Goal: Task Accomplishment & Management: Complete application form

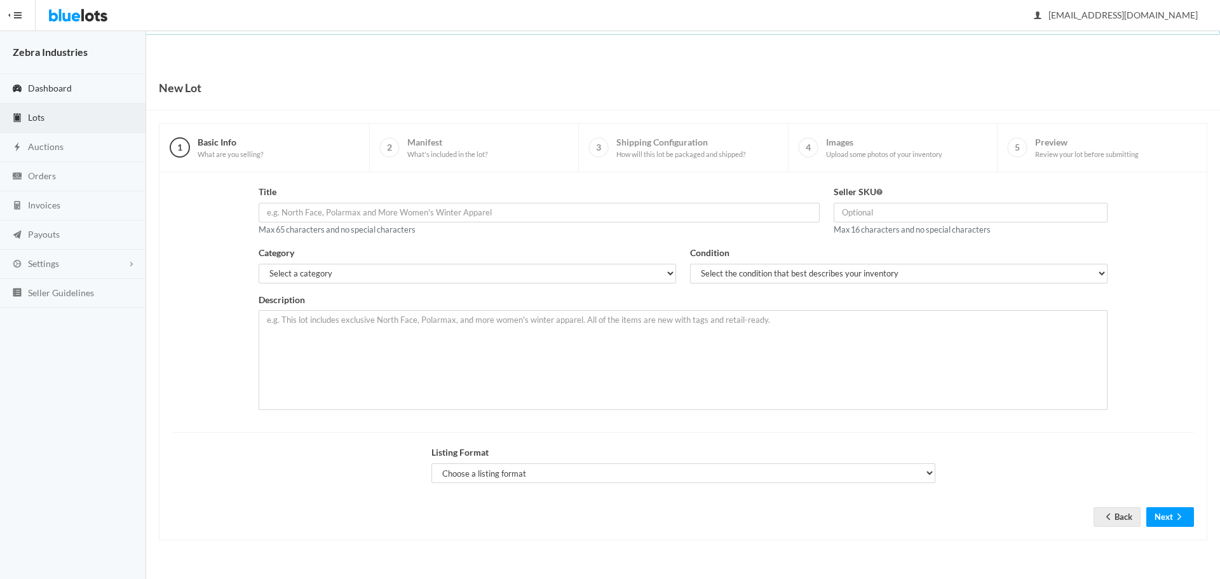
click at [58, 88] on span "Dashboard" at bounding box center [50, 88] width 44 height 11
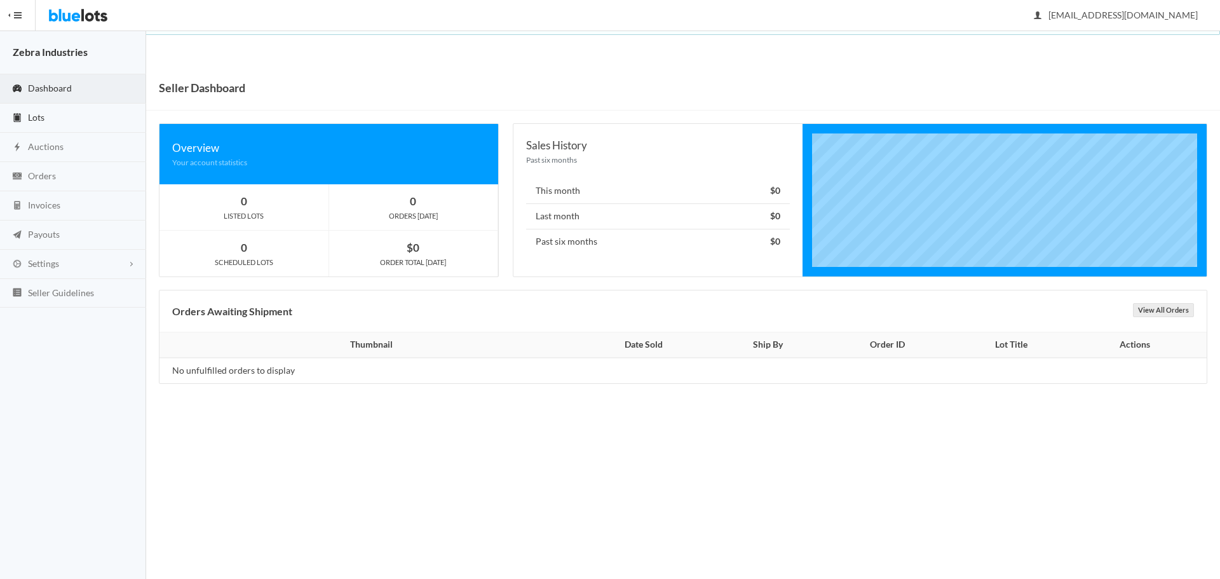
click at [57, 107] on link "Lots" at bounding box center [73, 118] width 146 height 29
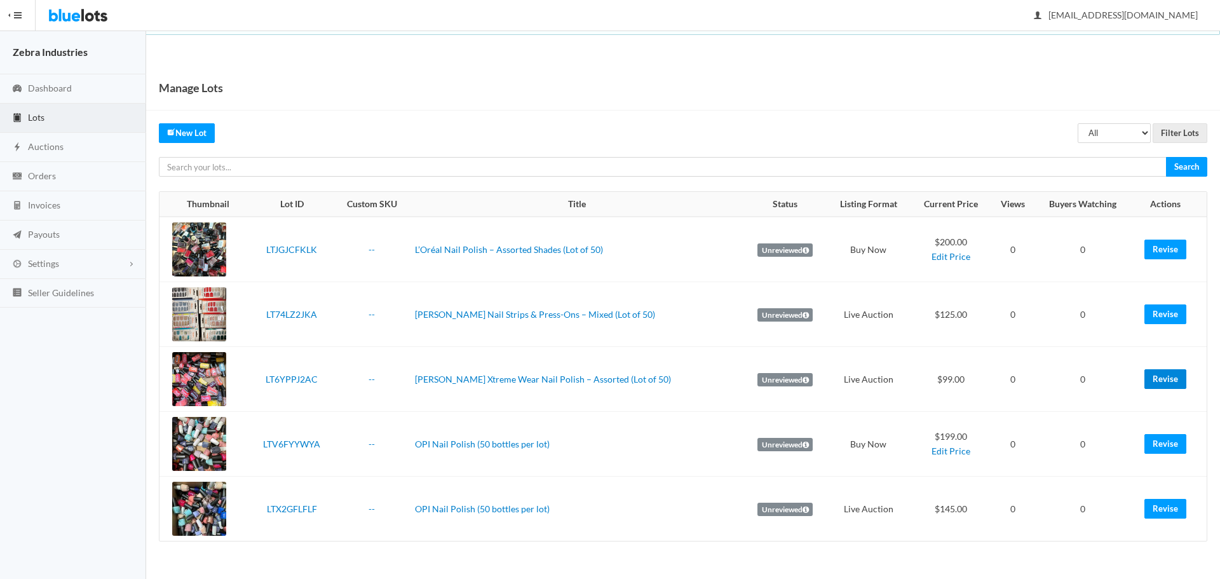
click at [1178, 381] on link "Revise" at bounding box center [1166, 379] width 42 height 20
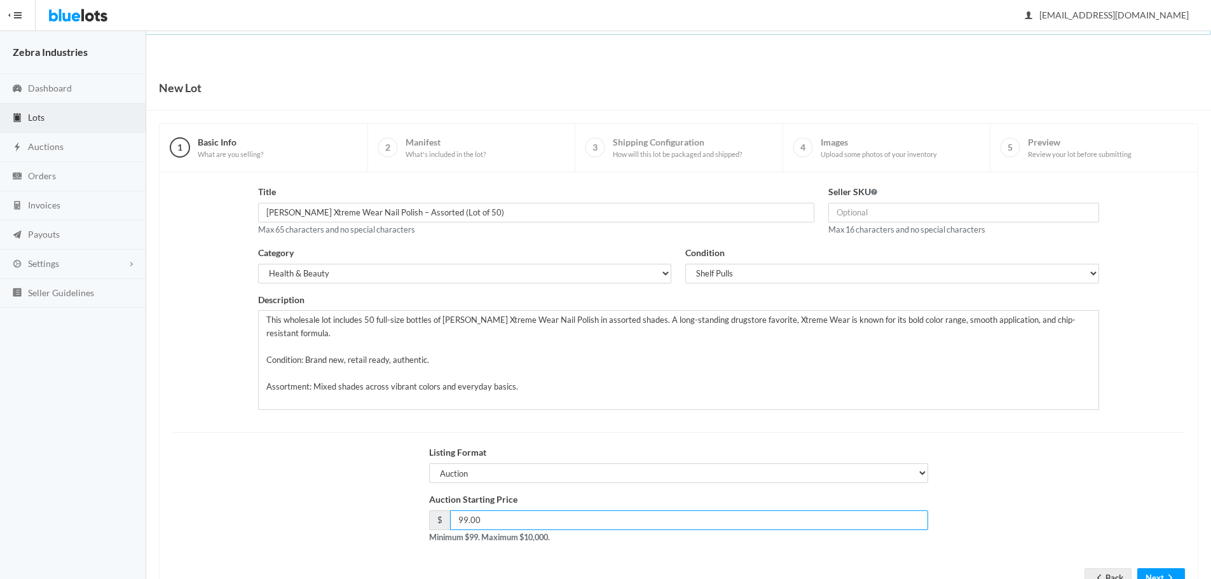
drag, startPoint x: 479, startPoint y: 522, endPoint x: 407, endPoint y: 528, distance: 72.7
click at [408, 528] on div "Auction Starting Price $ 99.00 Minimum $99. Maximum $10,000." at bounding box center [678, 523] width 1027 height 61
type input "125"
click at [1173, 571] on button "Next" at bounding box center [1161, 578] width 48 height 20
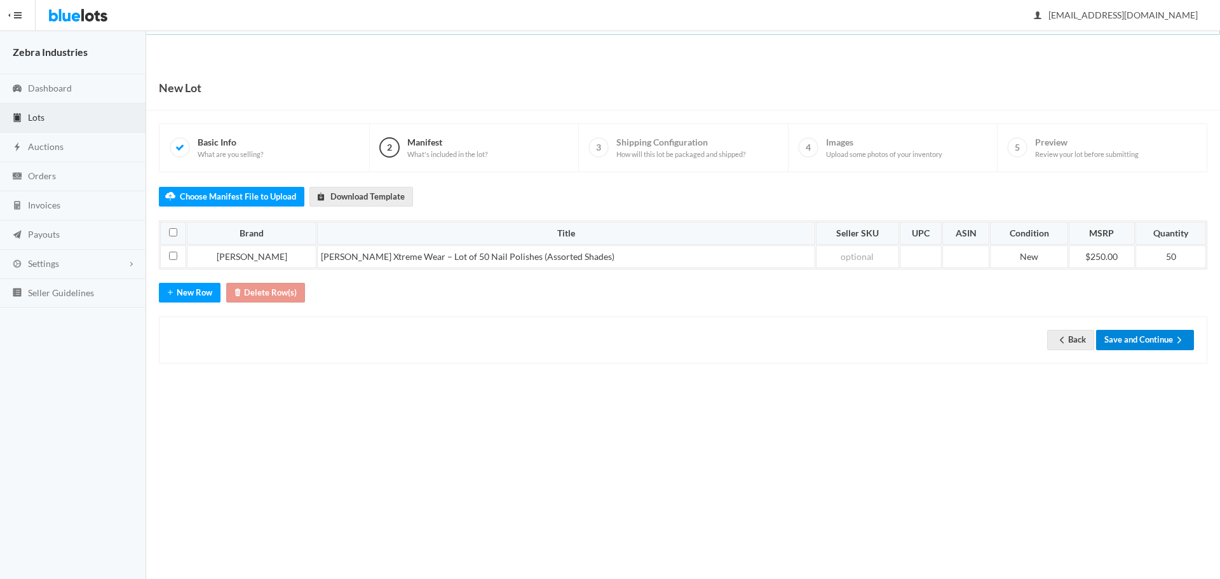
click at [1149, 335] on button "Save and Continue" at bounding box center [1145, 340] width 98 height 20
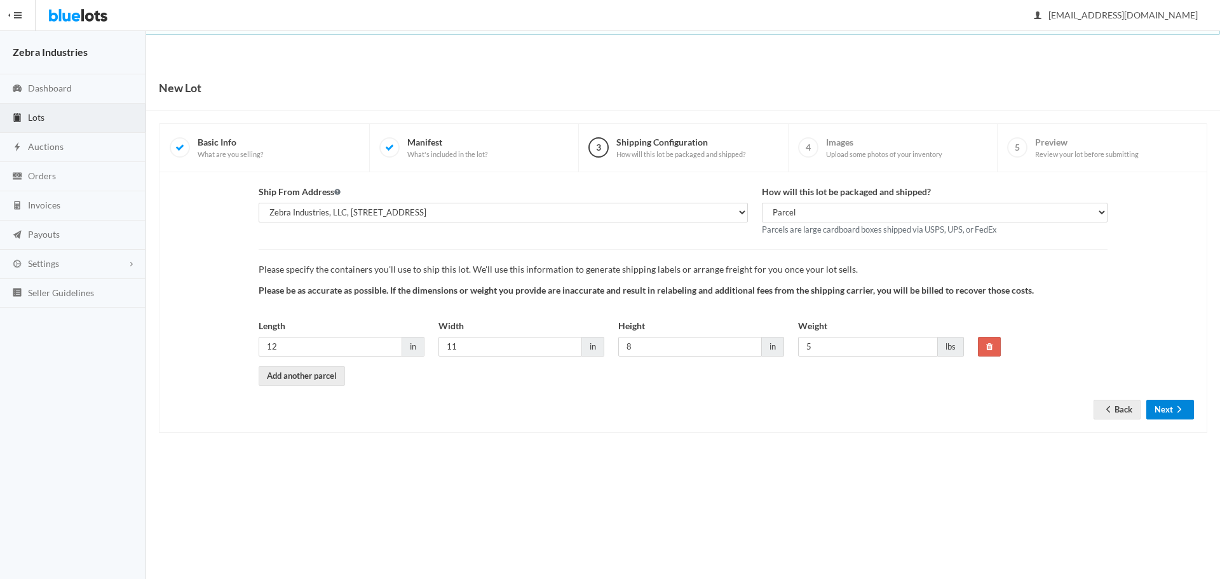
click at [1173, 414] on button "Next" at bounding box center [1171, 410] width 48 height 20
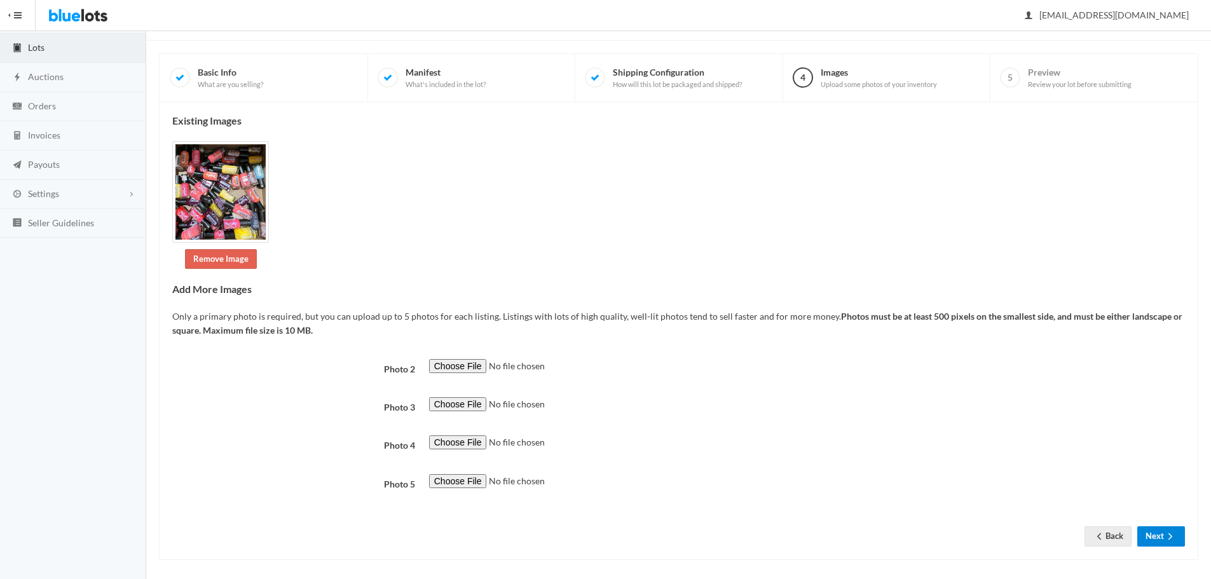
scroll to position [77, 0]
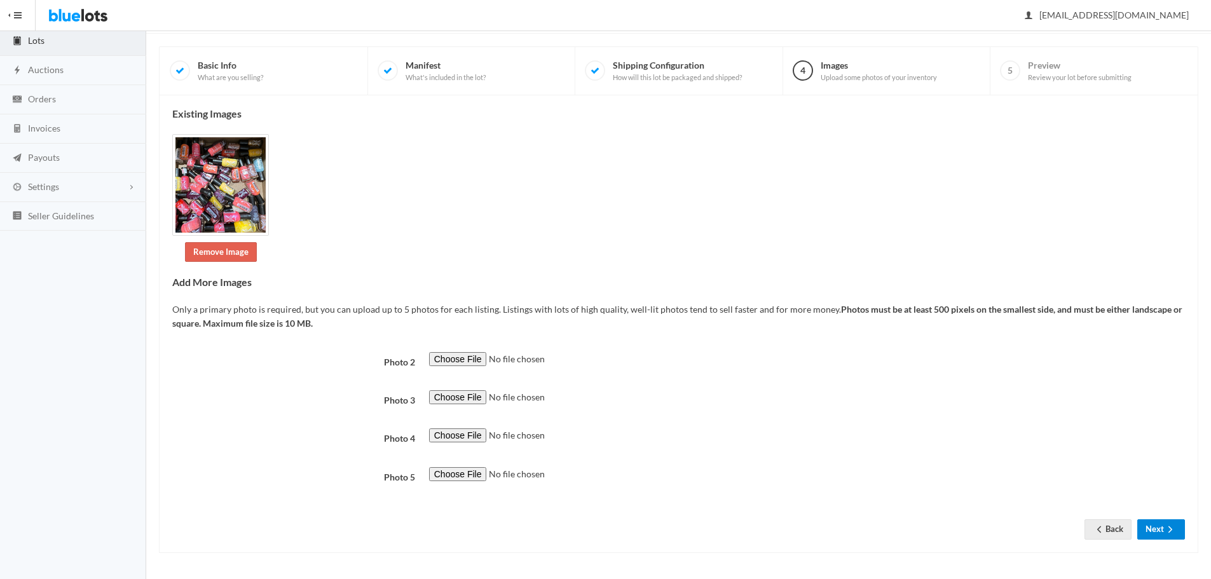
click at [1182, 533] on button "Next" at bounding box center [1161, 529] width 48 height 20
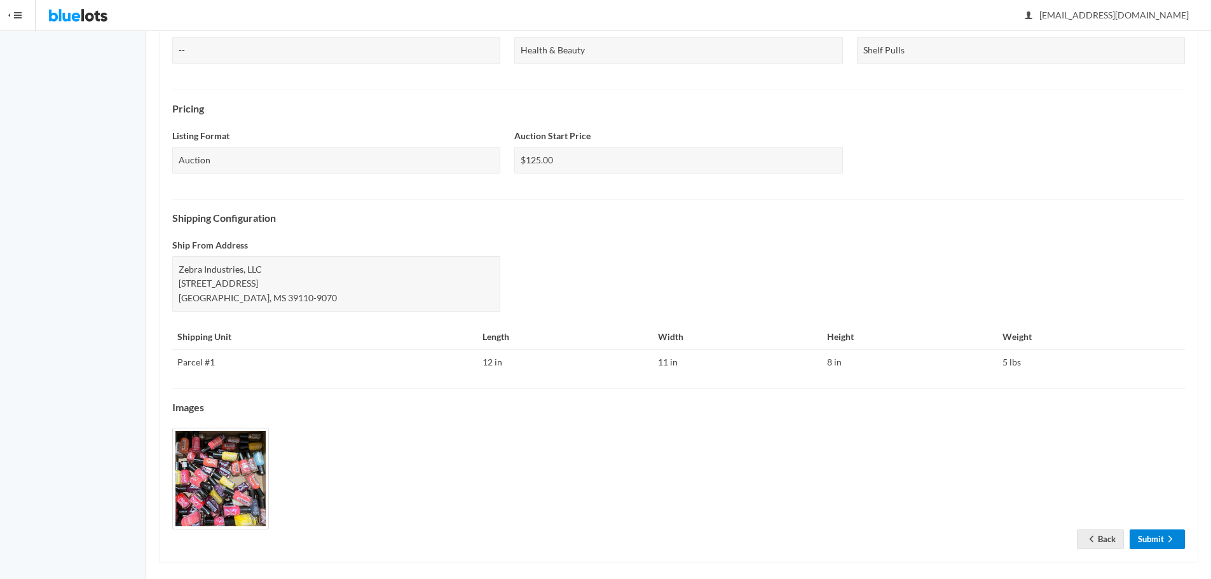
scroll to position [365, 0]
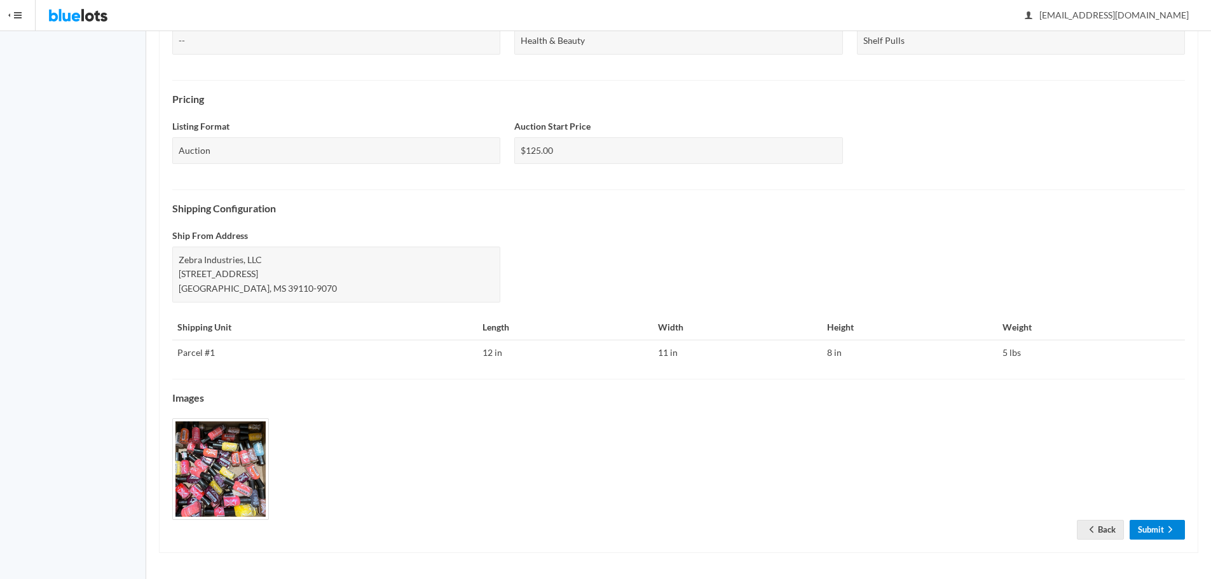
click at [1174, 537] on link "Submit" at bounding box center [1157, 530] width 55 height 20
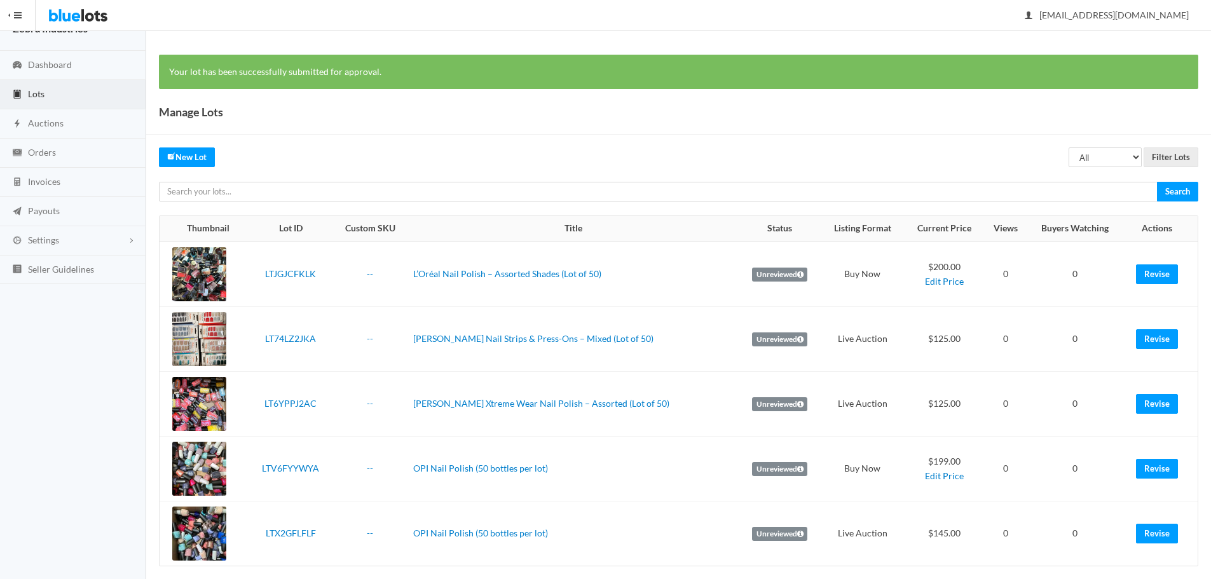
scroll to position [36, 0]
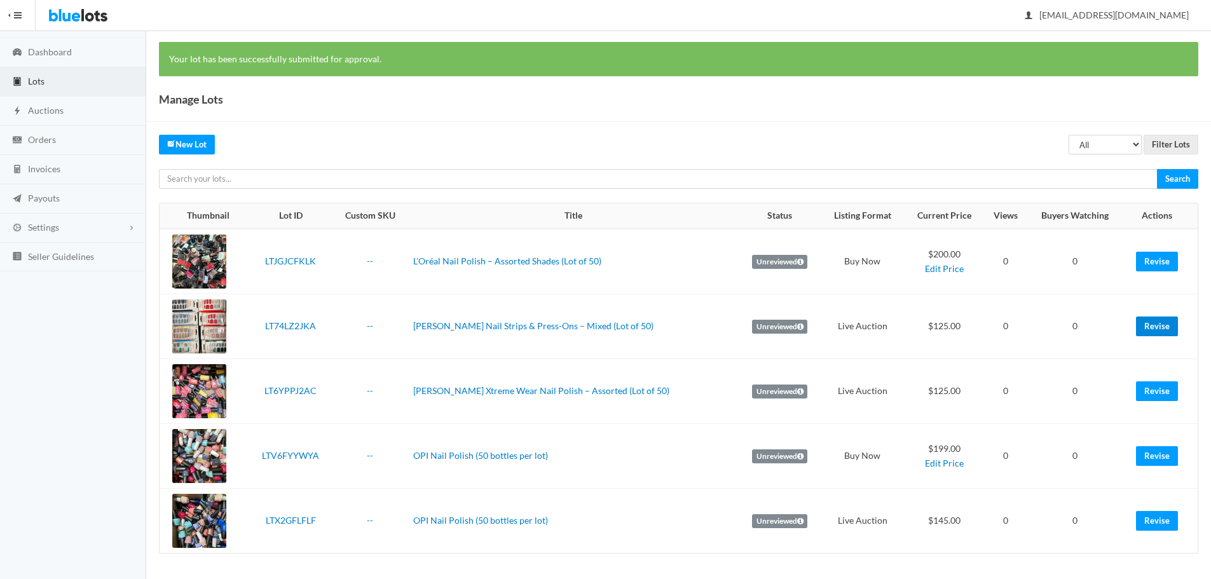
click at [1168, 328] on link "Revise" at bounding box center [1157, 327] width 42 height 20
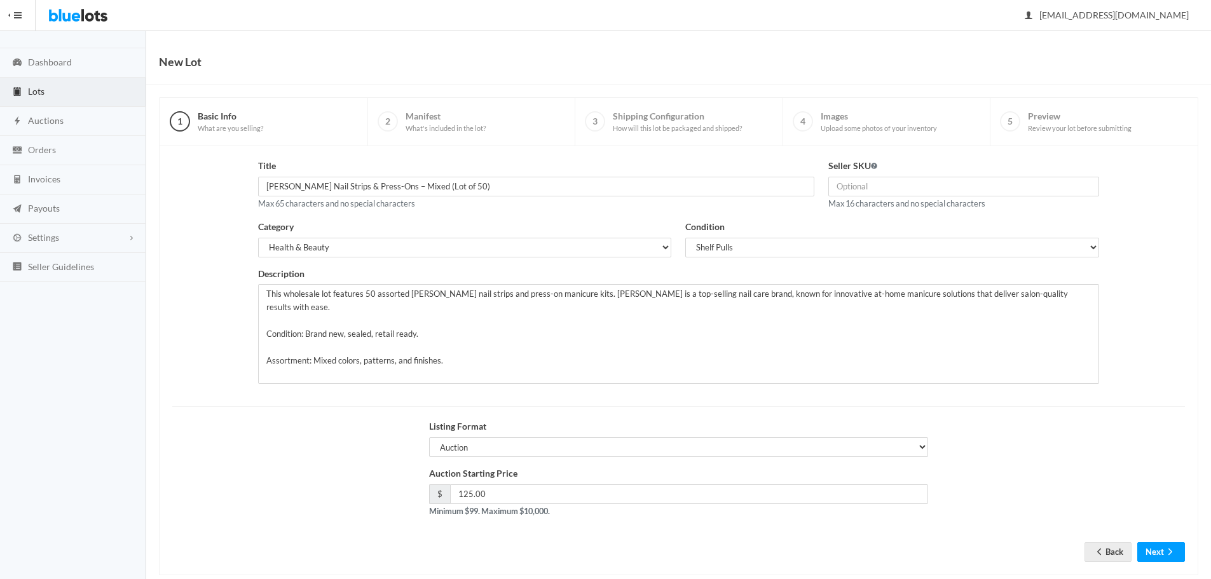
scroll to position [48, 0]
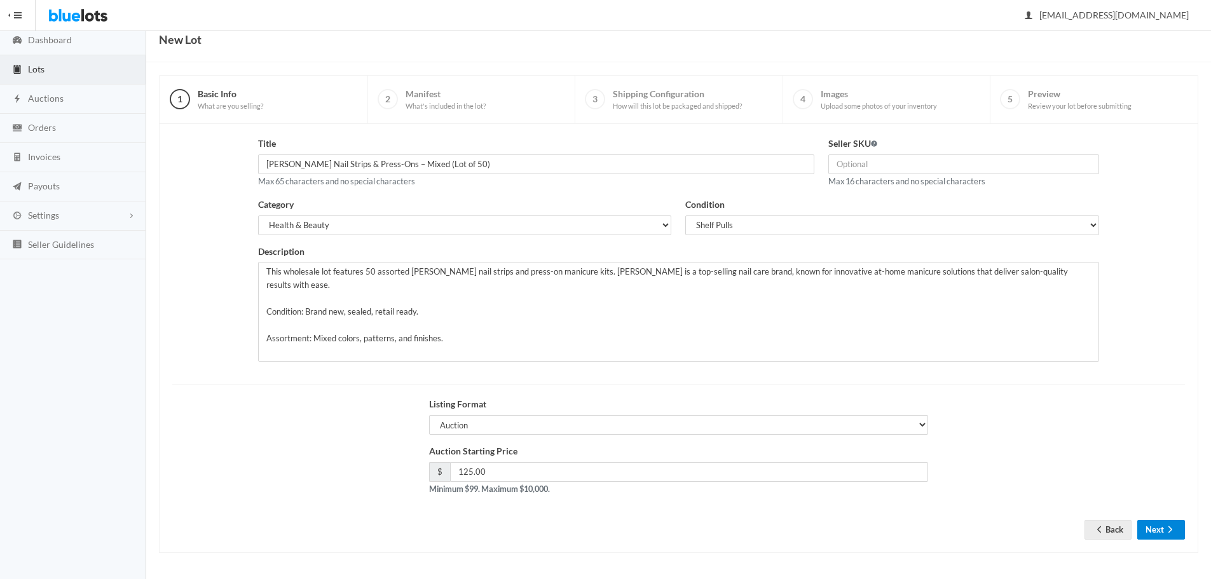
click at [1165, 531] on icon "arrow forward" at bounding box center [1170, 529] width 13 height 10
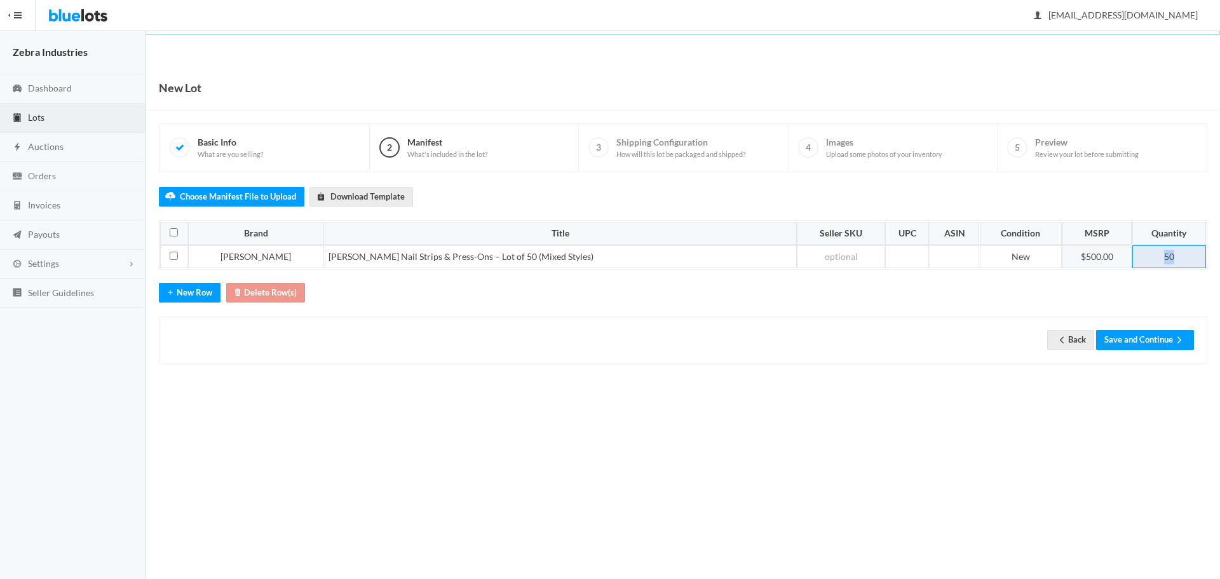
drag, startPoint x: 1183, startPoint y: 256, endPoint x: 1111, endPoint y: 261, distance: 72.0
click at [1111, 261] on tr "Sally Hansen Sally Hansen Nail Strips & Press-Ons – Lot of 50 (Mixed Styles) Ne…" at bounding box center [683, 256] width 1046 height 23
click at [175, 289] on icon "add" at bounding box center [170, 292] width 13 height 10
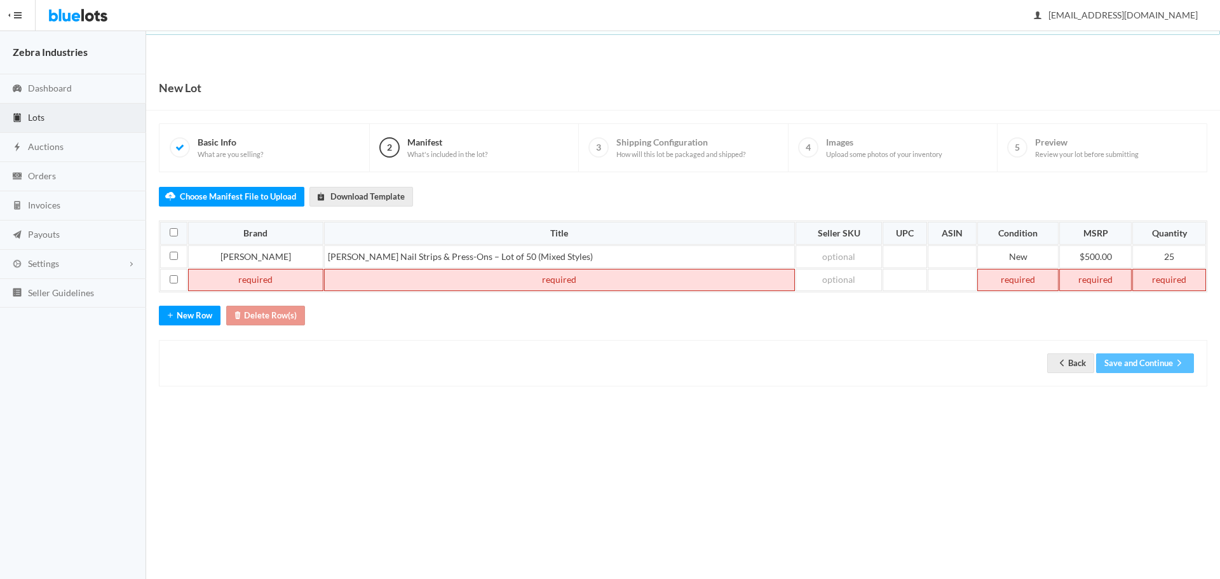
click at [240, 280] on td at bounding box center [255, 280] width 135 height 23
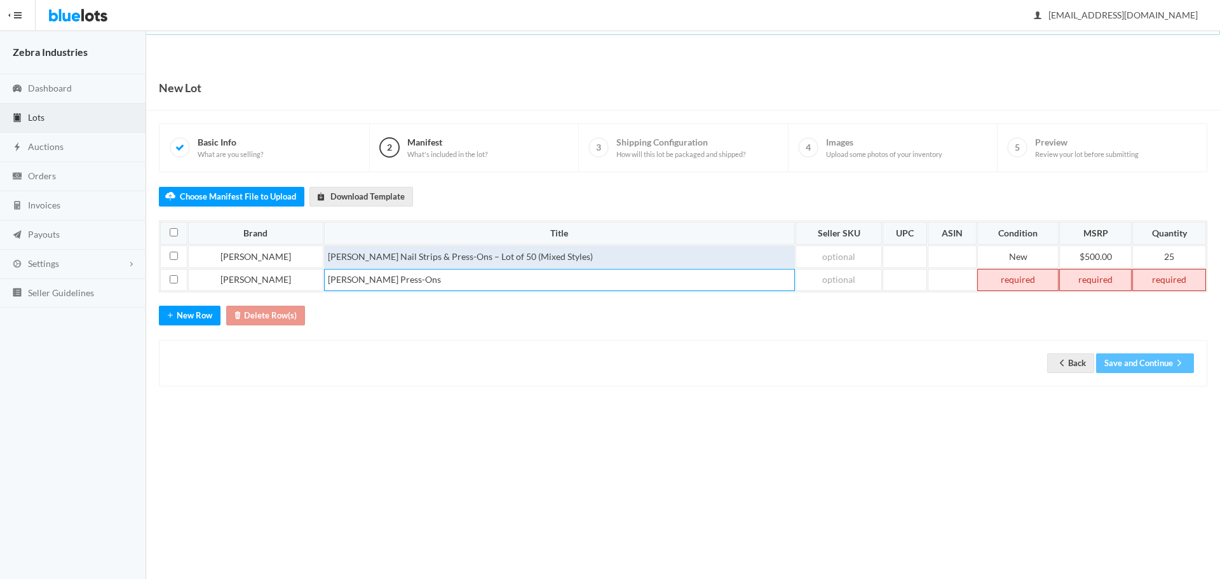
click at [482, 254] on td "Sally Hansen Nail Strips & Press-Ons – Lot of 50 (Mixed Styles)" at bounding box center [559, 256] width 471 height 23
drag, startPoint x: 482, startPoint y: 254, endPoint x: 517, endPoint y: 264, distance: 36.2
click at [483, 254] on td "Sally Hansen Nail Strips & Press-Ons – Lot of 50 (Mixed Styles)" at bounding box center [559, 256] width 471 height 23
drag, startPoint x: 395, startPoint y: 257, endPoint x: 443, endPoint y: 253, distance: 47.9
click at [443, 253] on td "Sally Hansen Nail Strips & Press-Ons – Lot of 25 (Mixed Styles)" at bounding box center [559, 256] width 471 height 23
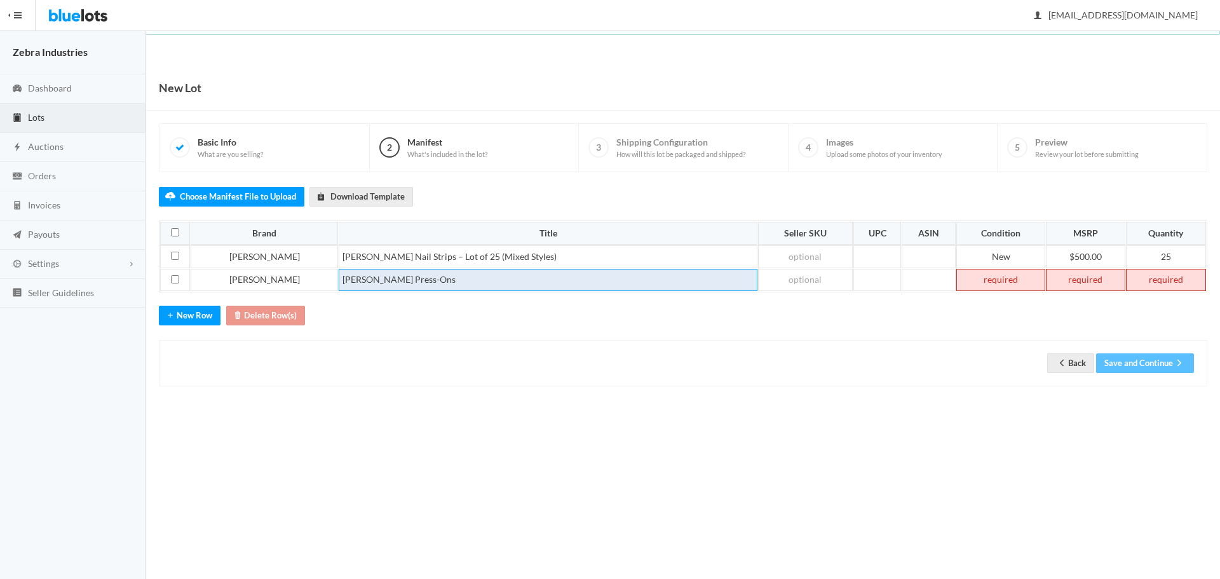
click at [419, 278] on td "Sally Hansen Press-Ons" at bounding box center [548, 280] width 419 height 23
click at [983, 281] on td at bounding box center [1001, 280] width 89 height 23
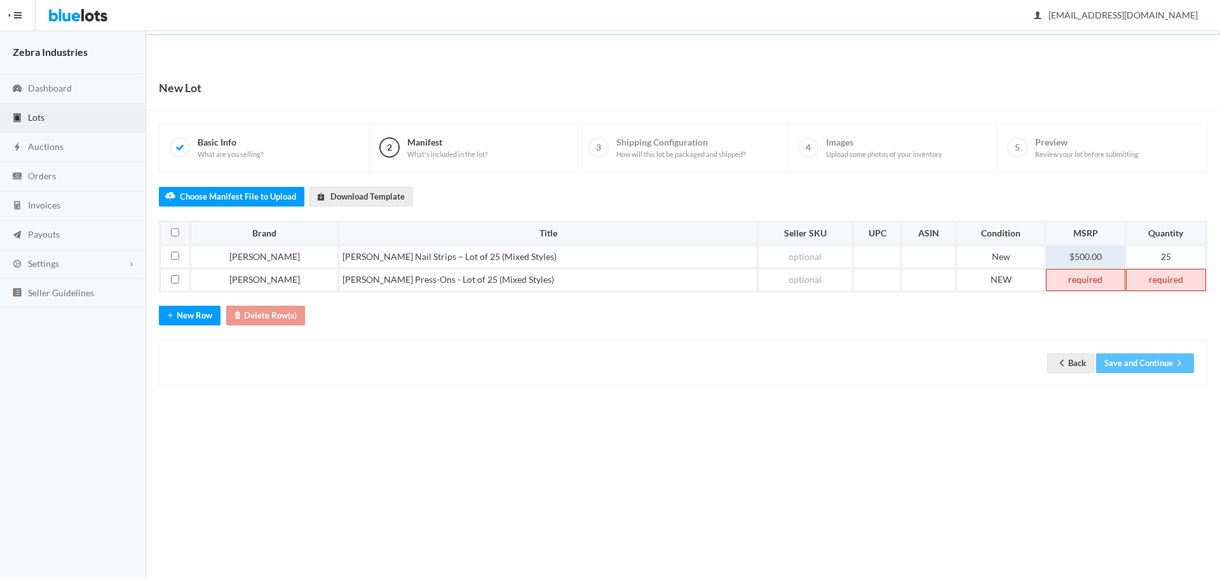
click at [1086, 261] on td "$500.00" at bounding box center [1085, 256] width 79 height 23
drag, startPoint x: 1101, startPoint y: 256, endPoint x: 1002, endPoint y: 250, distance: 98.7
click at [1002, 250] on tr "Sally Hansen Sally Hansen Nail Strips – Lot of 25 (Mixed Styles) New $500.00 25" at bounding box center [683, 256] width 1046 height 23
click at [1051, 284] on td at bounding box center [1085, 280] width 79 height 23
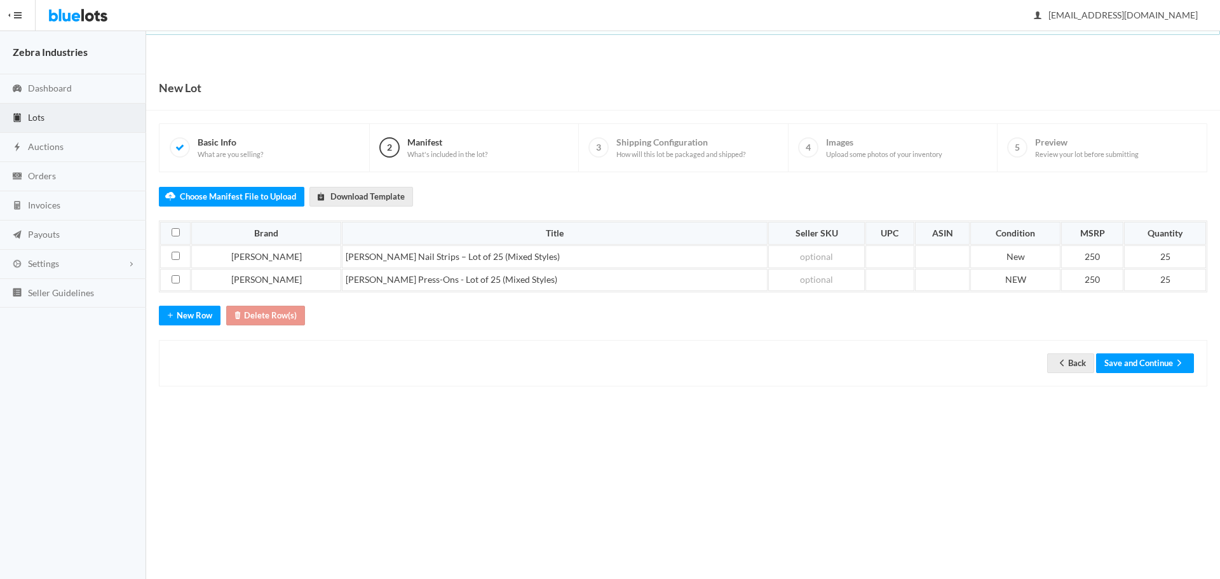
click at [1161, 353] on div "Back Save and Continue" at bounding box center [683, 363] width 1049 height 46
click at [1156, 360] on button "Save and Continue" at bounding box center [1145, 363] width 98 height 20
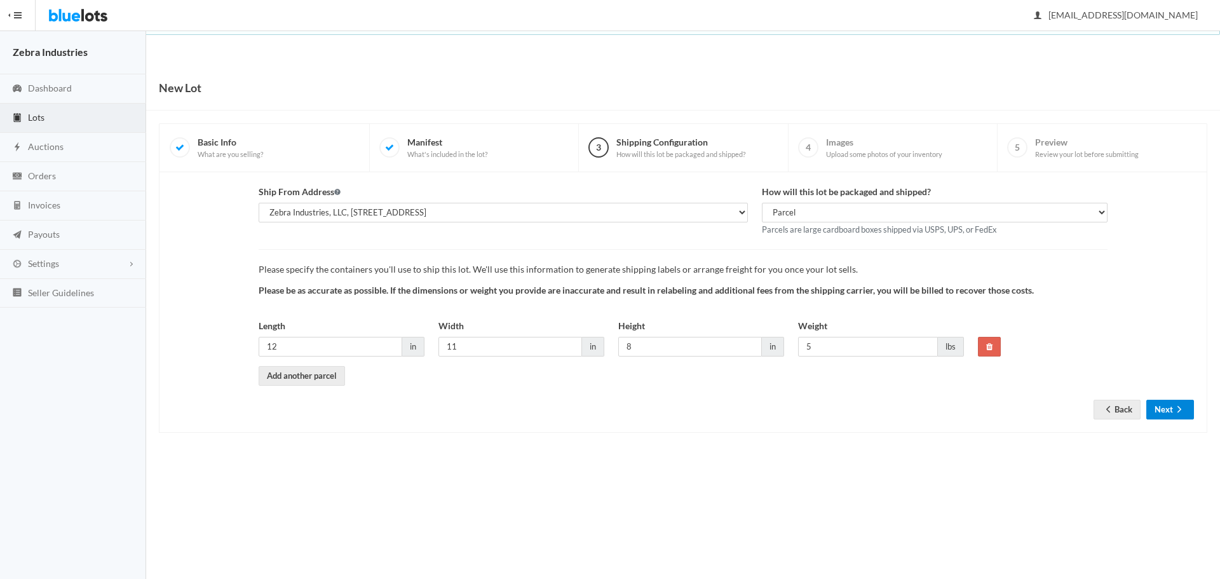
click at [1173, 406] on button "Next" at bounding box center [1171, 410] width 48 height 20
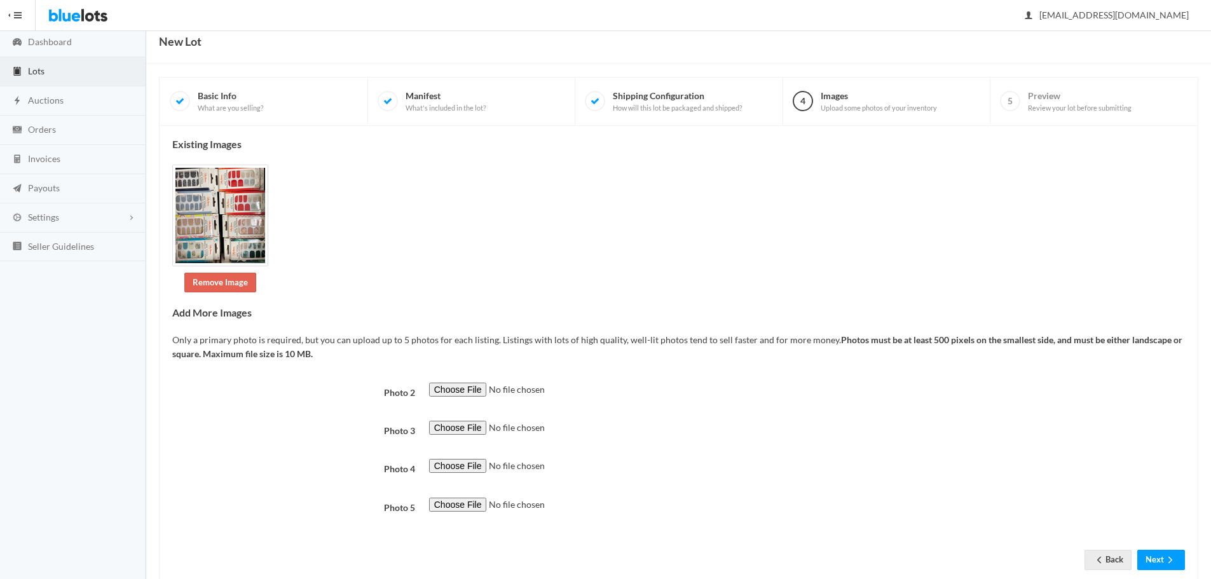
scroll to position [77, 0]
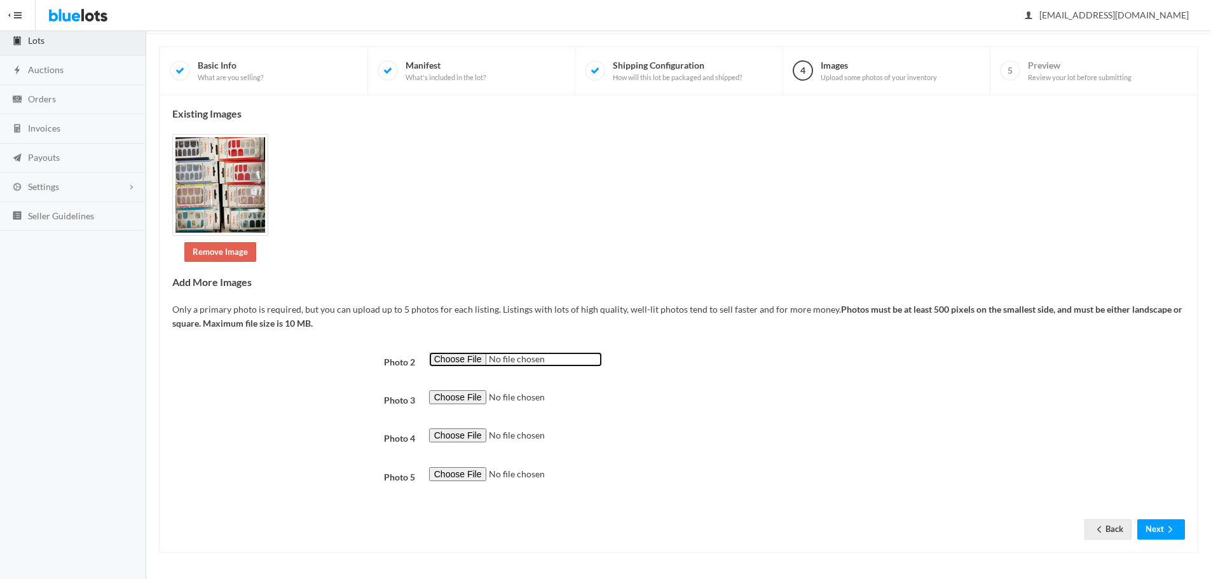
click at [467, 360] on input "file" at bounding box center [515, 359] width 173 height 15
type input "C:\fakepath\IMG_1119.JPEG"
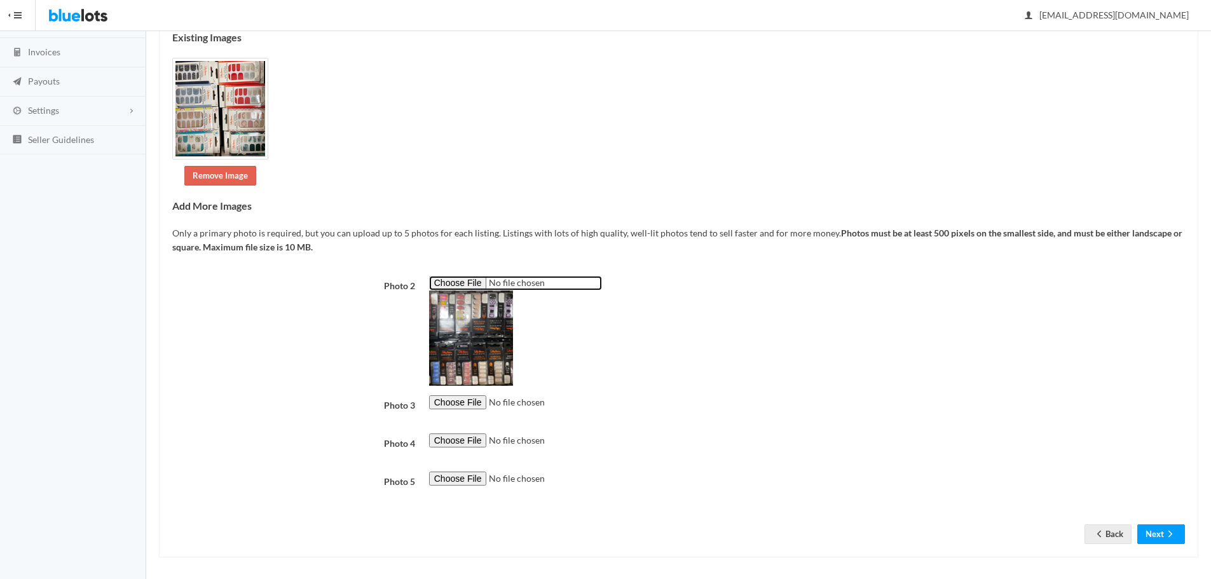
scroll to position [158, 0]
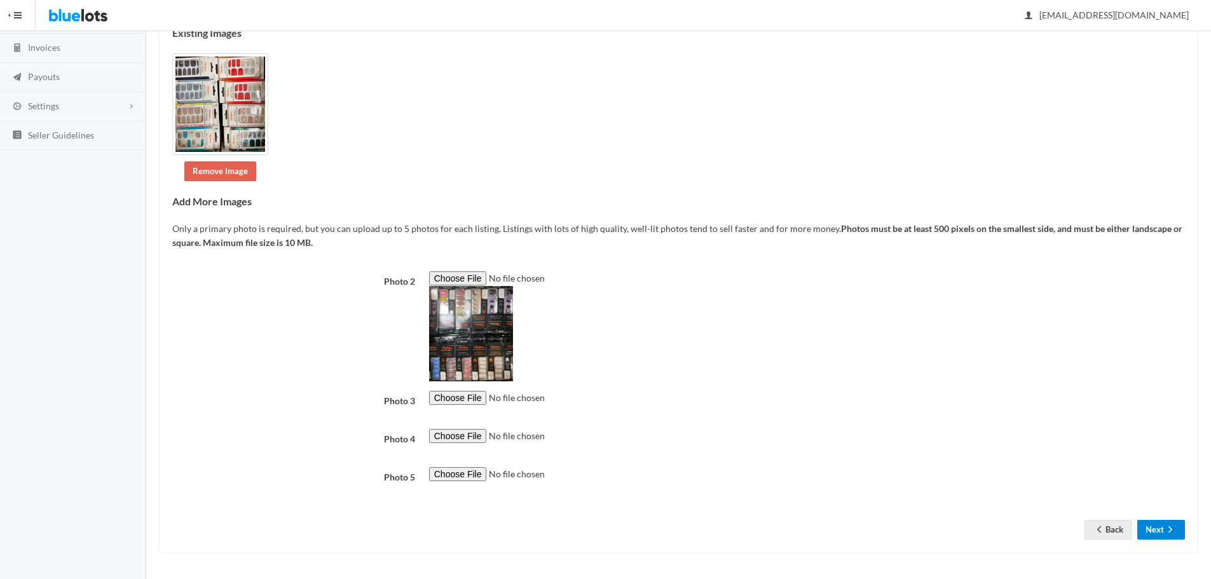
click at [1159, 526] on button "Next" at bounding box center [1161, 530] width 48 height 20
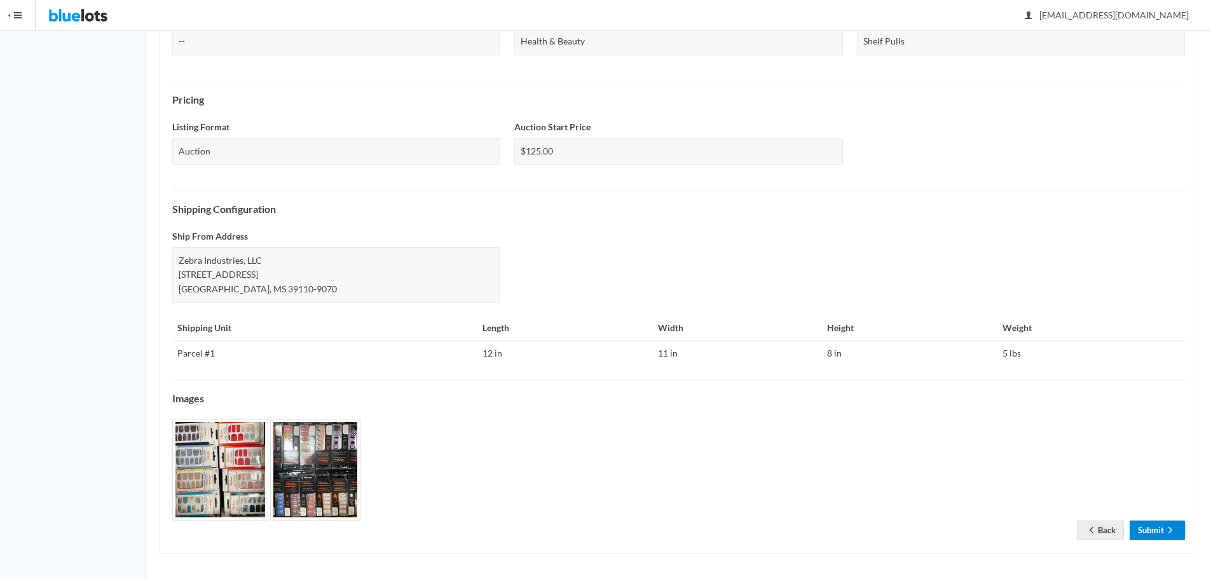
scroll to position [365, 0]
click at [1170, 530] on icon "arrow forward" at bounding box center [1170, 529] width 13 height 10
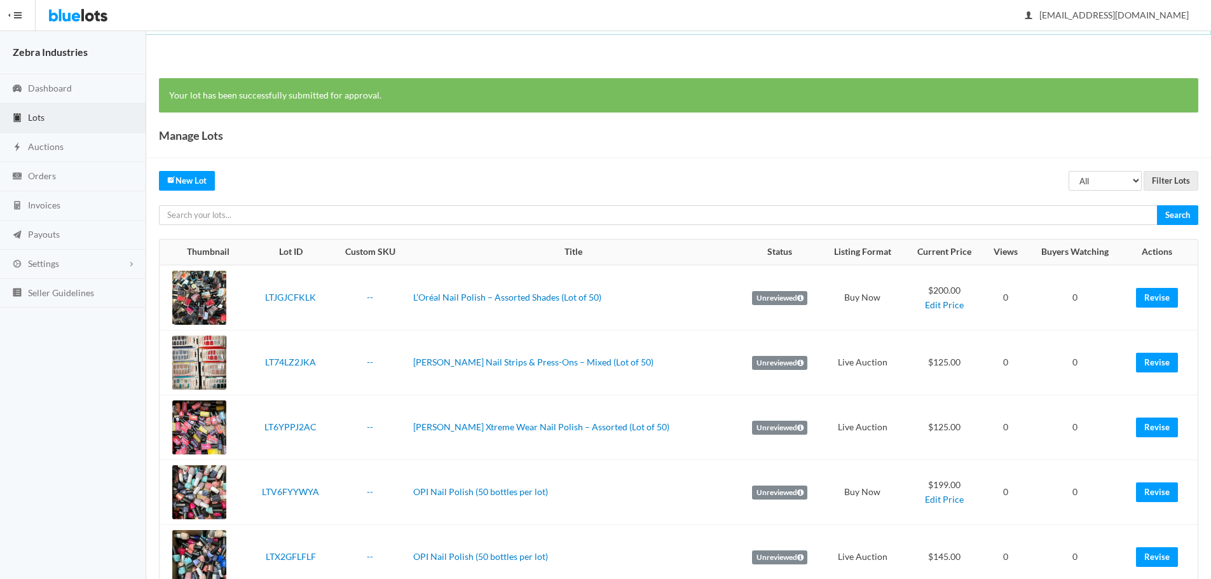
scroll to position [36, 0]
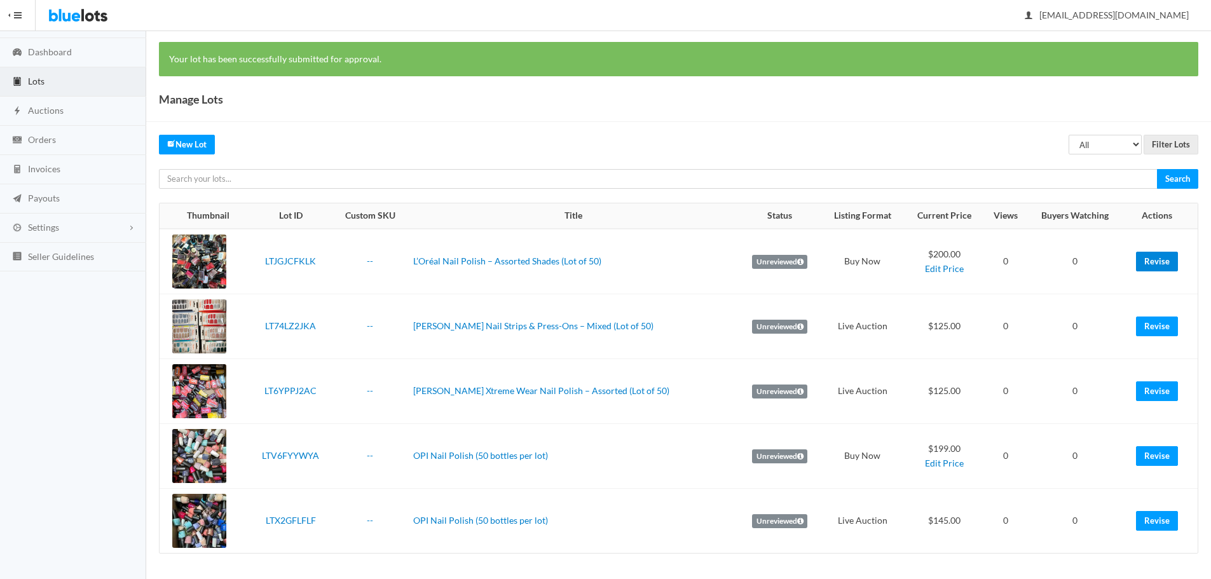
click at [1160, 264] on link "Revise" at bounding box center [1157, 262] width 42 height 20
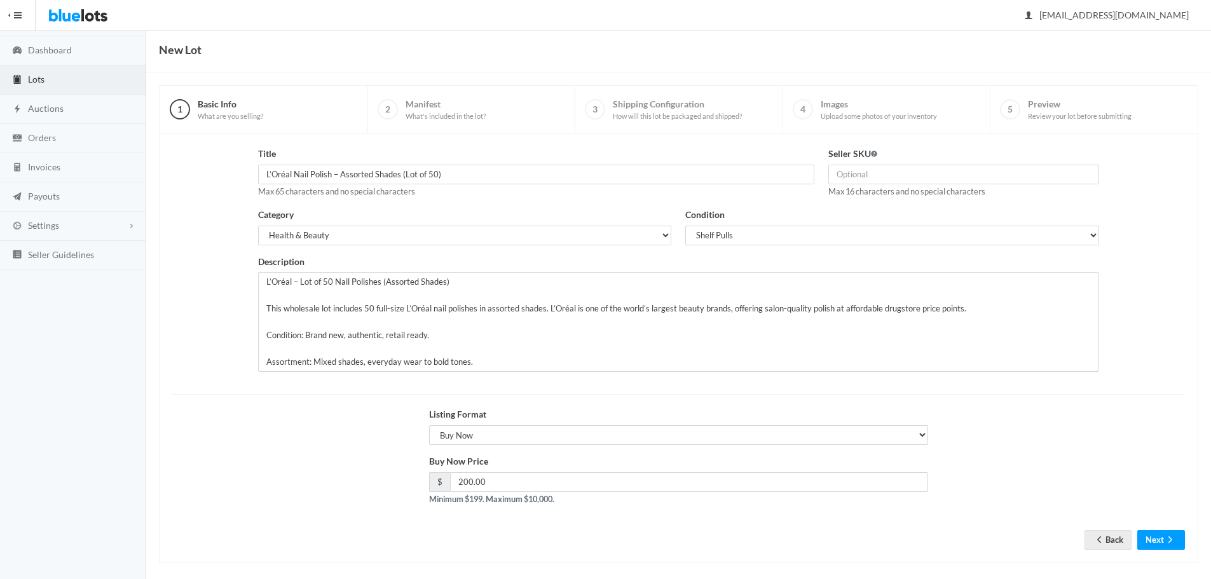
scroll to position [48, 0]
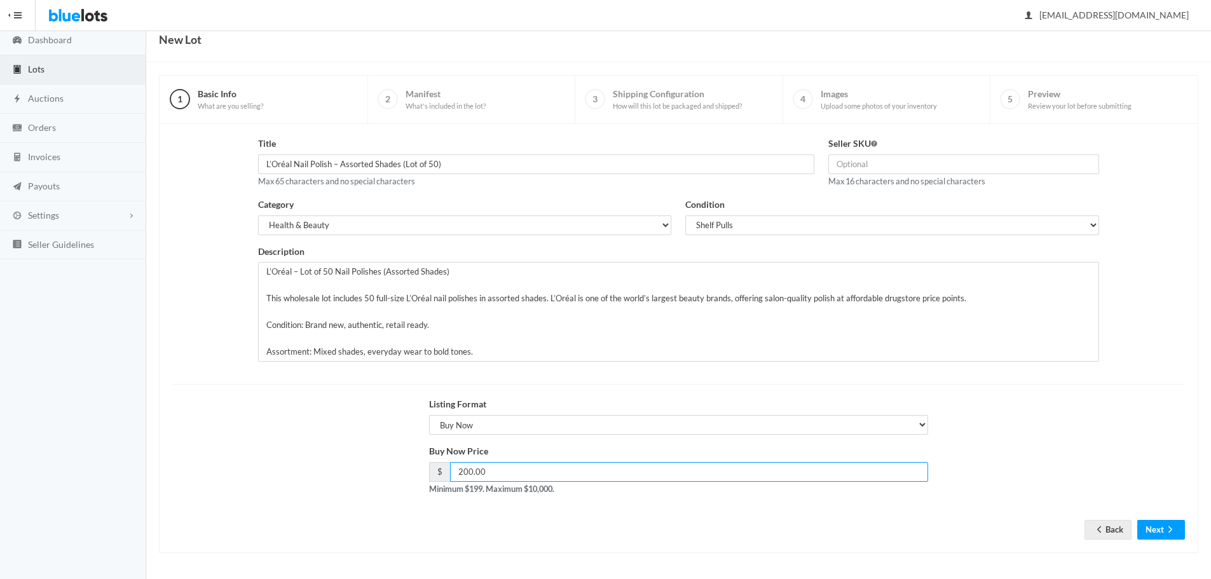
drag, startPoint x: 490, startPoint y: 467, endPoint x: 407, endPoint y: 472, distance: 82.8
click at [407, 472] on div "Buy Now Price $ 200.00 Minimum $199. Maximum $10,000." at bounding box center [678, 474] width 1027 height 61
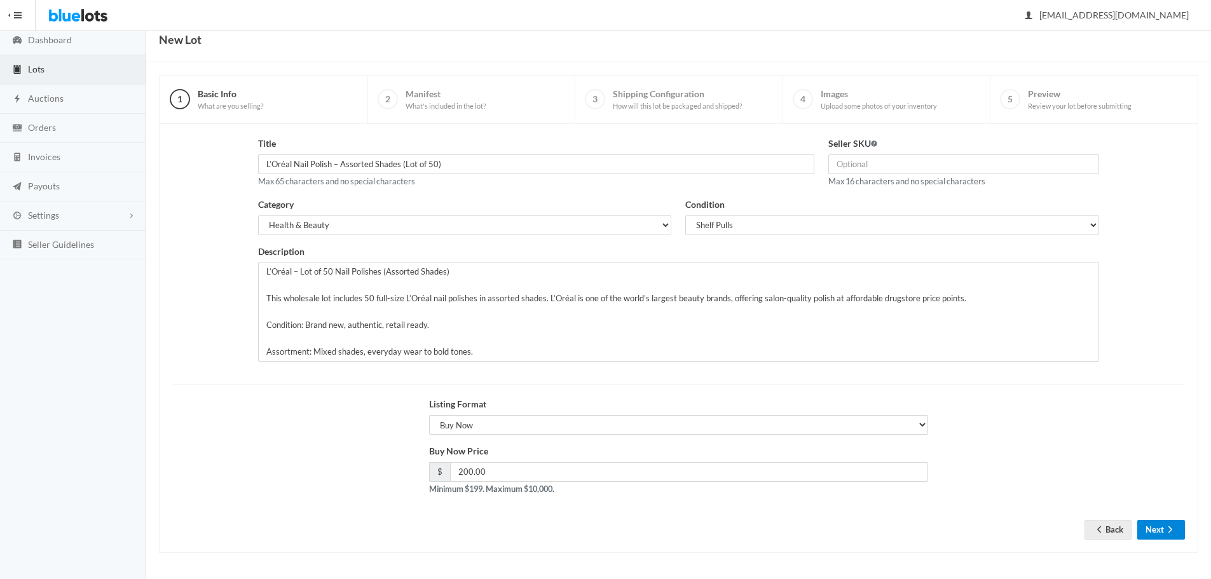
click at [1173, 522] on button "Next" at bounding box center [1161, 530] width 48 height 20
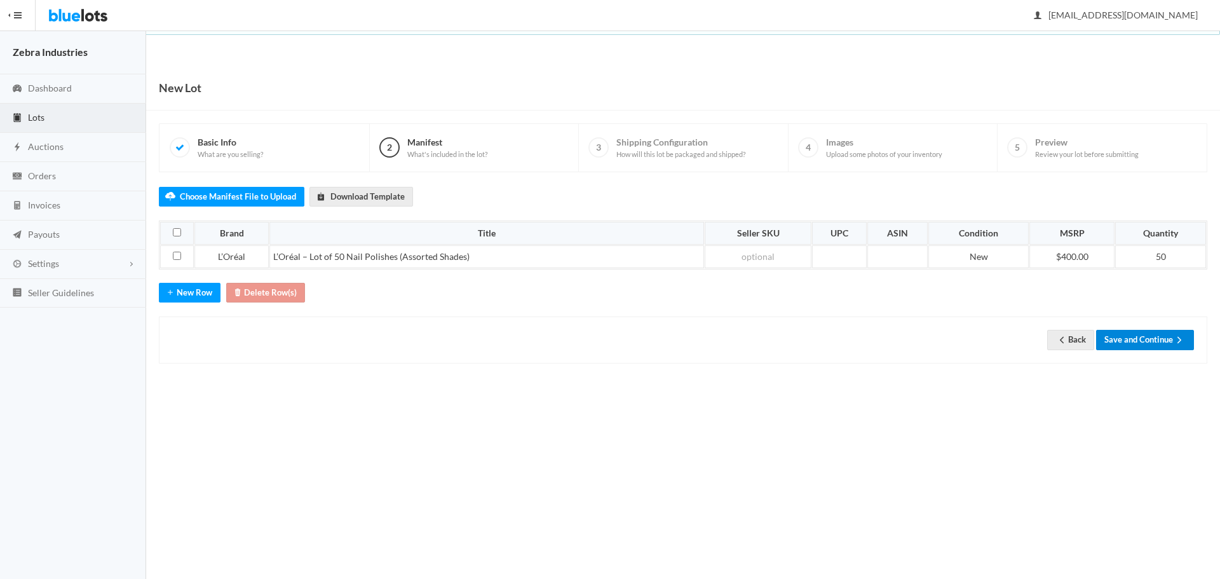
click at [1156, 336] on button "Save and Continue" at bounding box center [1145, 340] width 98 height 20
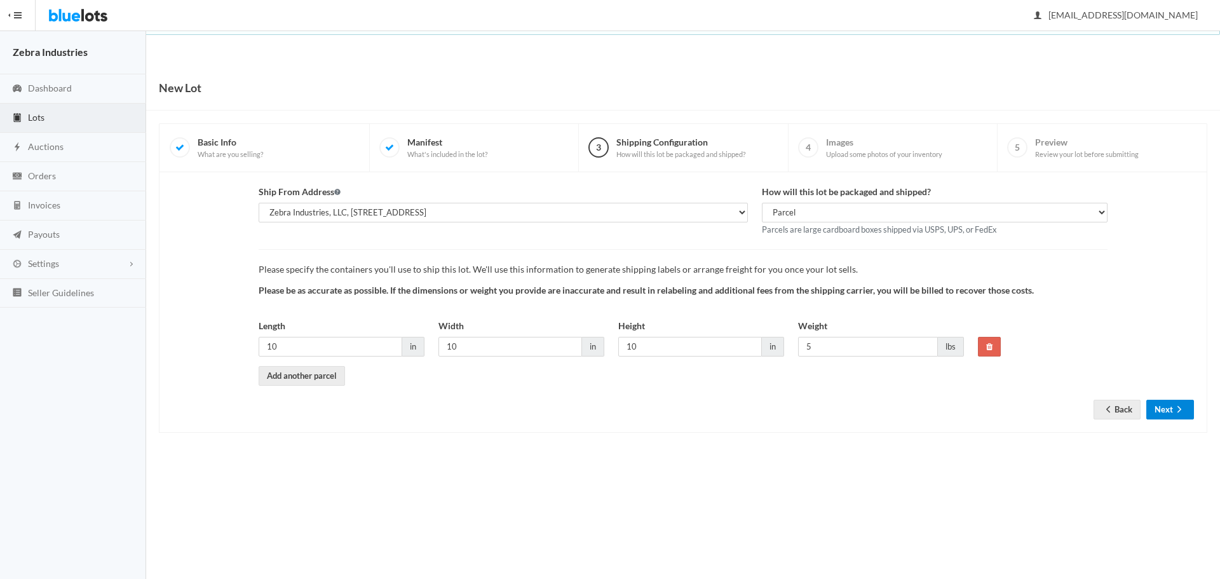
click at [1182, 413] on icon "arrow forward" at bounding box center [1179, 409] width 13 height 10
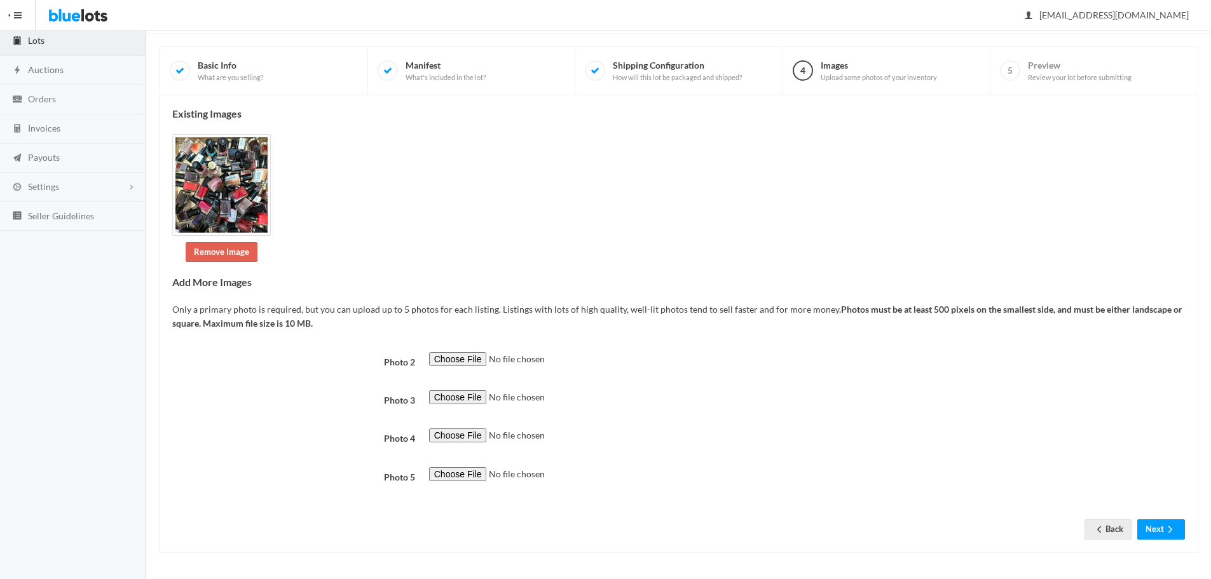
scroll to position [77, 0]
click at [1173, 529] on icon "arrow forward" at bounding box center [1170, 529] width 13 height 10
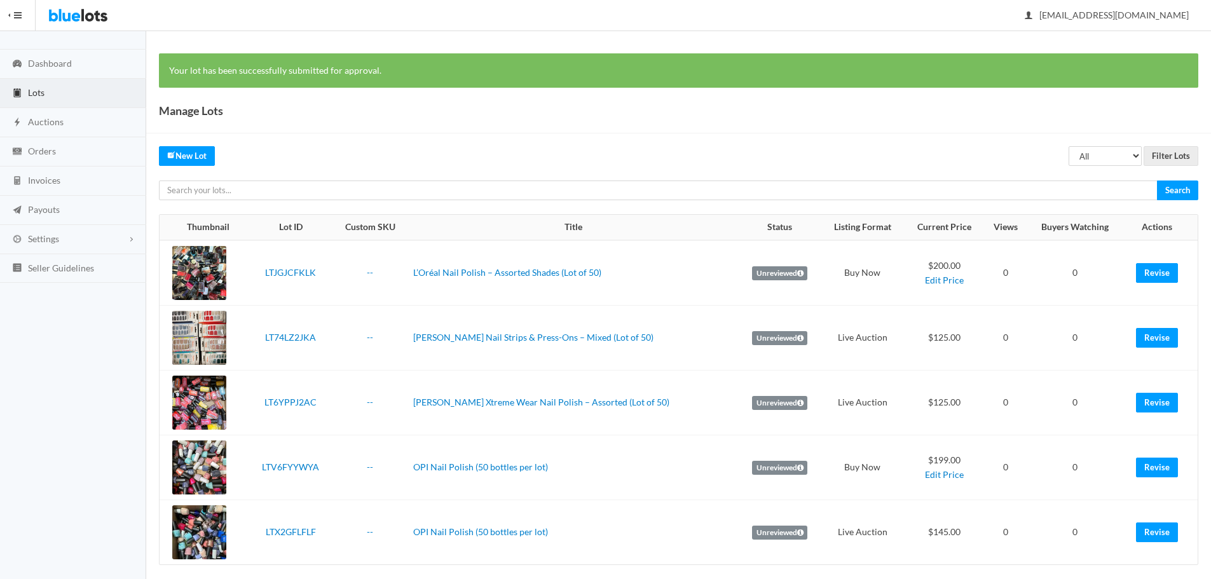
scroll to position [36, 0]
